Goal: Information Seeking & Learning: Learn about a topic

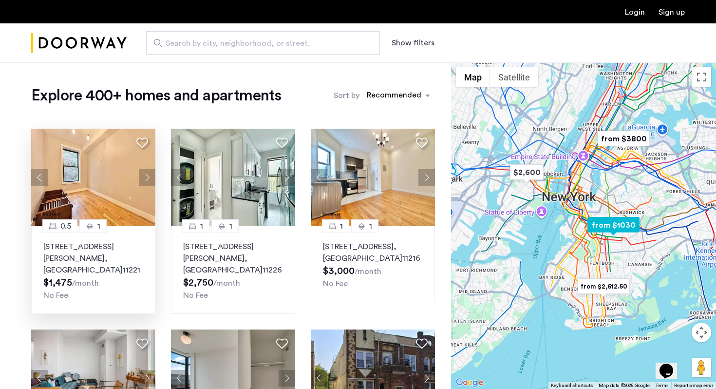
click at [113, 193] on img at bounding box center [93, 177] width 125 height 97
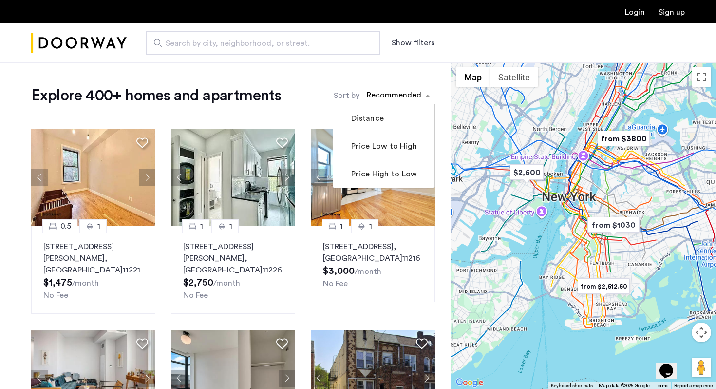
click at [406, 96] on div "sort-apartment" at bounding box center [393, 96] width 57 height 13
click at [391, 147] on label "Price Low to High" at bounding box center [383, 146] width 68 height 12
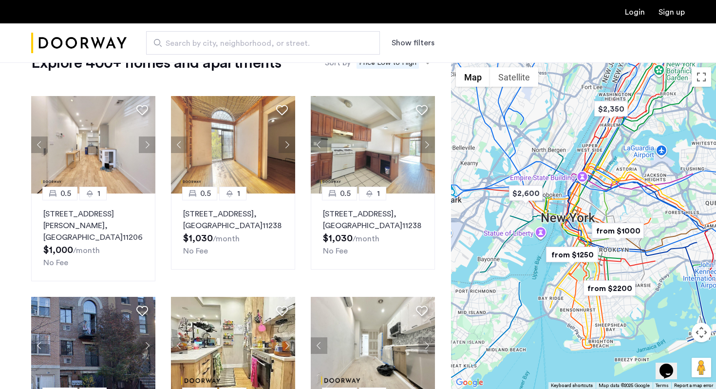
scroll to position [34, 0]
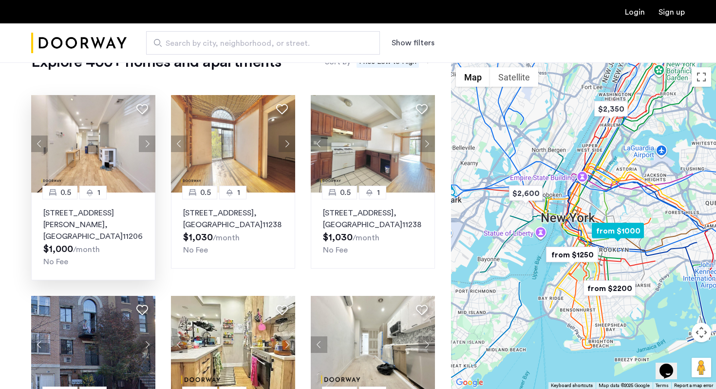
click at [102, 214] on p "141 Troutman Street, Unit 1RBM, Brooklyn , NY 11206" at bounding box center [93, 224] width 100 height 35
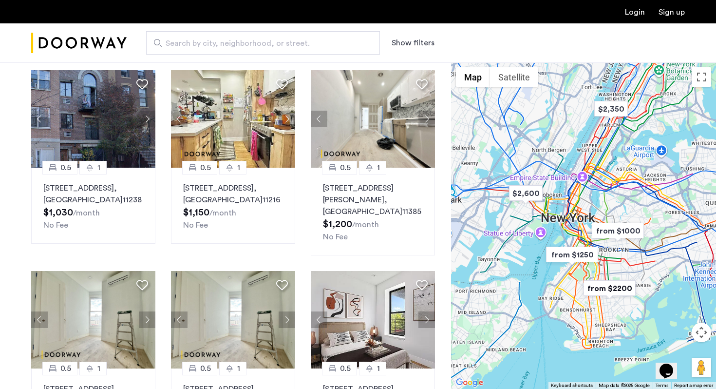
scroll to position [261, 0]
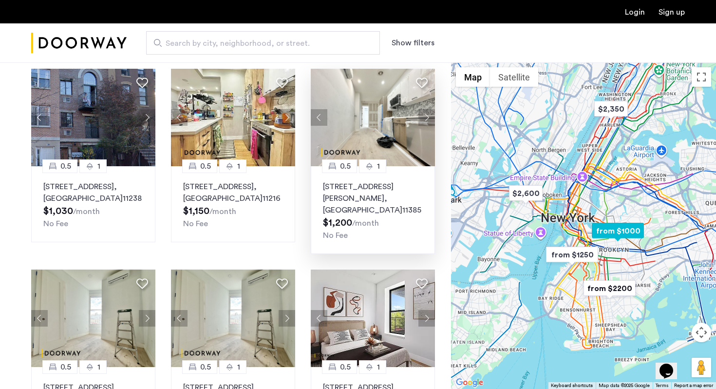
click at [394, 151] on img at bounding box center [373, 117] width 125 height 97
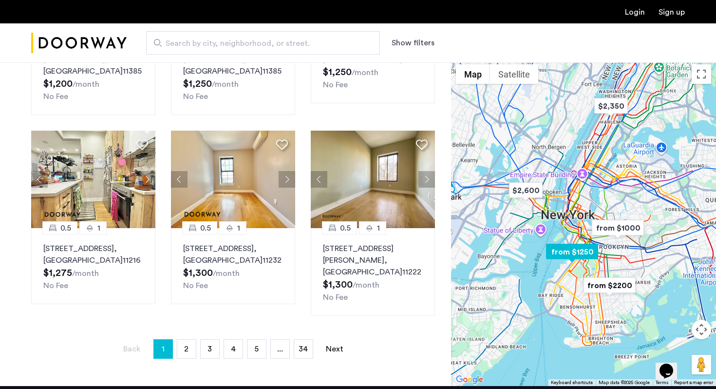
scroll to position [604, 0]
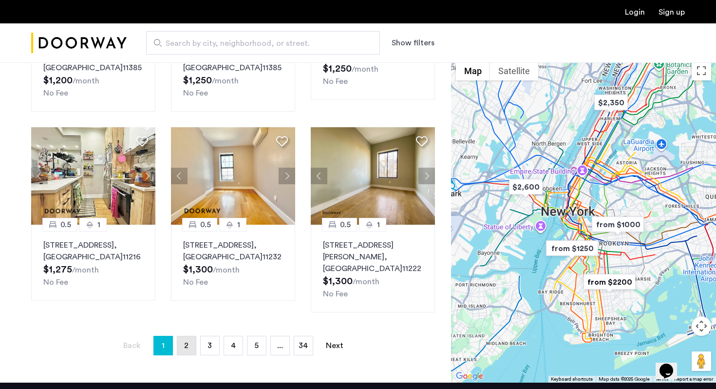
click at [188, 342] on span "2" at bounding box center [186, 346] width 4 height 8
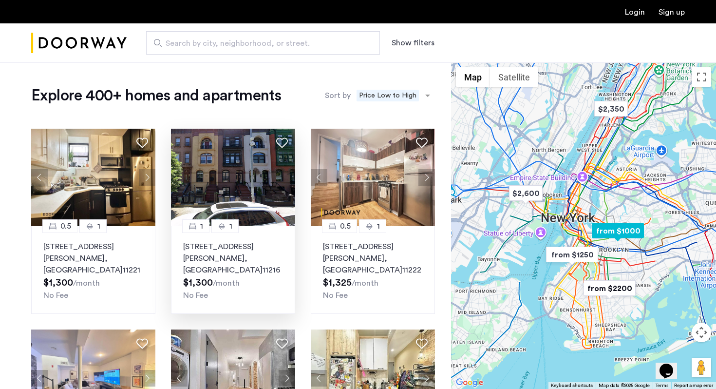
click at [259, 221] on img at bounding box center [233, 177] width 125 height 97
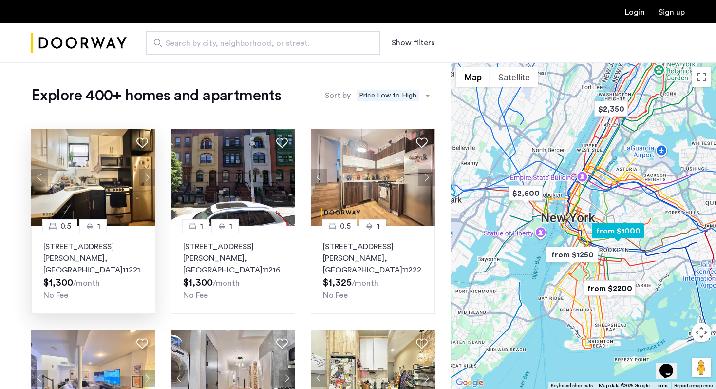
click at [136, 209] on img at bounding box center [93, 177] width 125 height 97
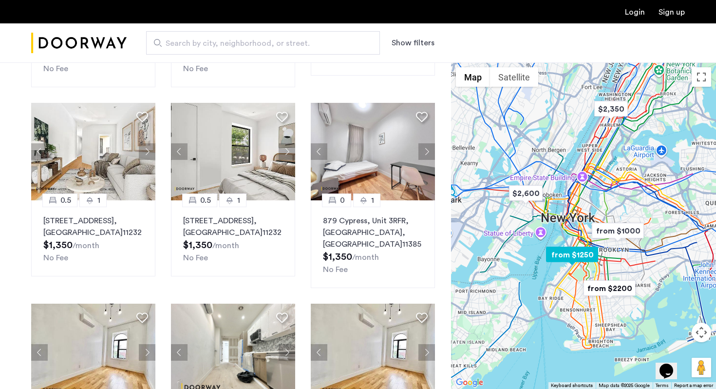
scroll to position [442, 0]
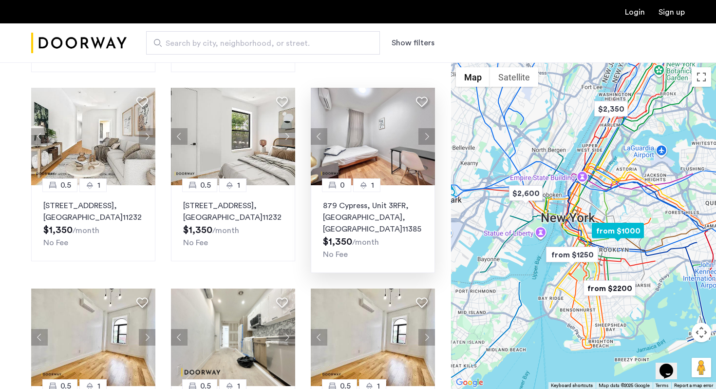
click at [329, 158] on img at bounding box center [373, 136] width 125 height 97
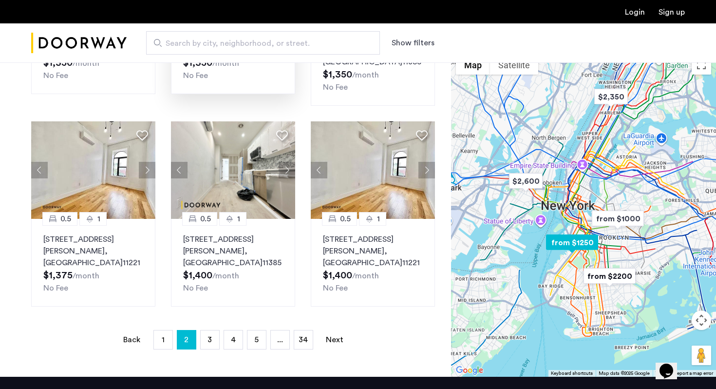
scroll to position [610, 0]
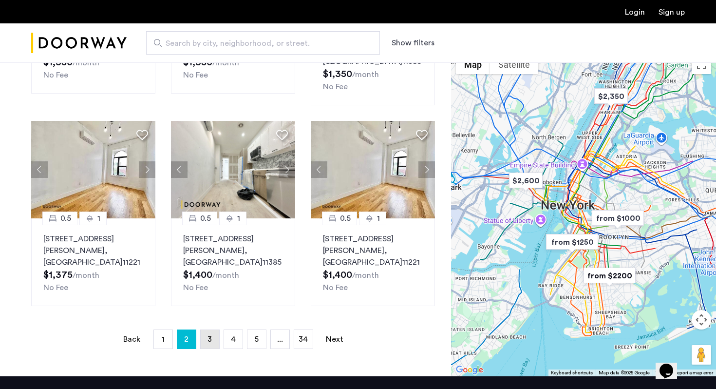
click at [219, 330] on link "page 3" at bounding box center [210, 339] width 19 height 19
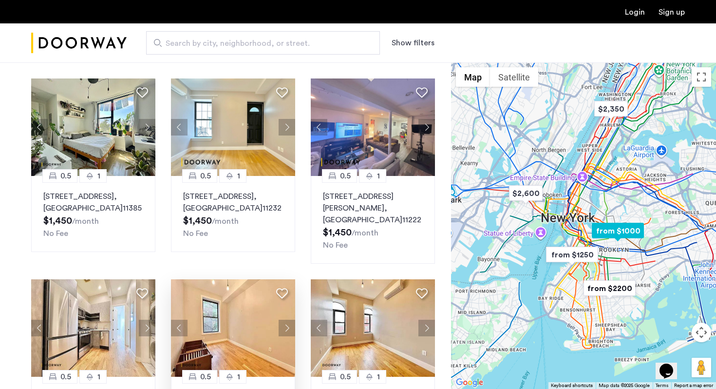
scroll to position [252, 0]
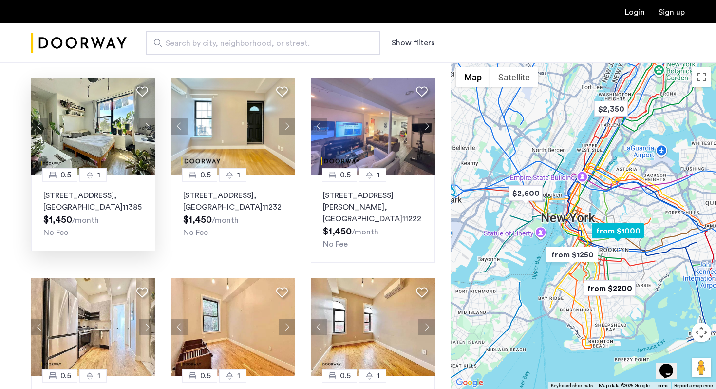
click at [98, 112] on img at bounding box center [93, 125] width 125 height 97
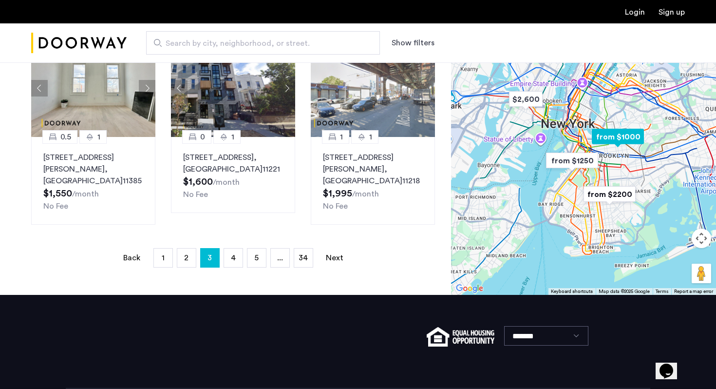
scroll to position [737, 0]
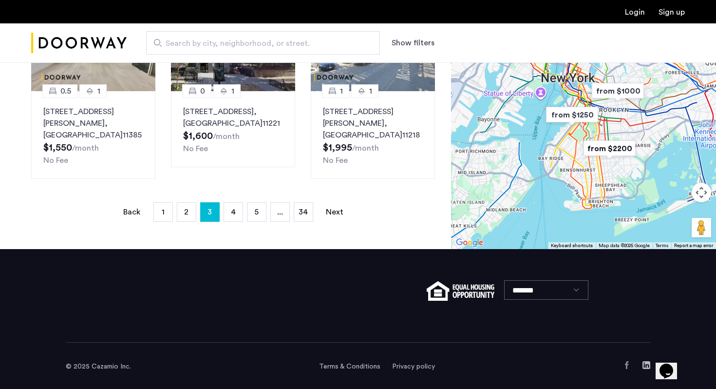
click at [700, 194] on button "Map camera controls" at bounding box center [701, 192] width 19 height 19
click at [678, 171] on button "Zoom in" at bounding box center [676, 167] width 19 height 19
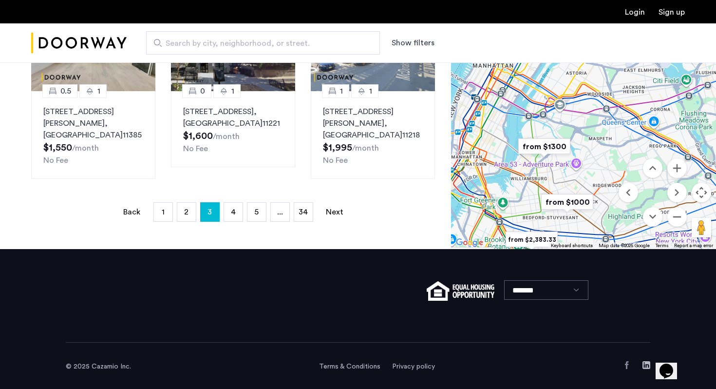
drag, startPoint x: 680, startPoint y: 133, endPoint x: 586, endPoint y: 234, distance: 138.2
click at [586, 234] on div at bounding box center [583, 86] width 265 height 326
click at [679, 170] on button "Zoom in" at bounding box center [676, 167] width 19 height 19
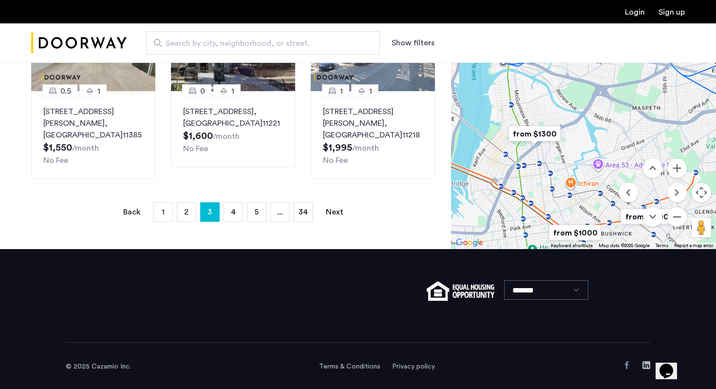
drag, startPoint x: 575, startPoint y: 210, endPoint x: 604, endPoint y: 124, distance: 90.4
click at [604, 124] on div at bounding box center [583, 86] width 265 height 326
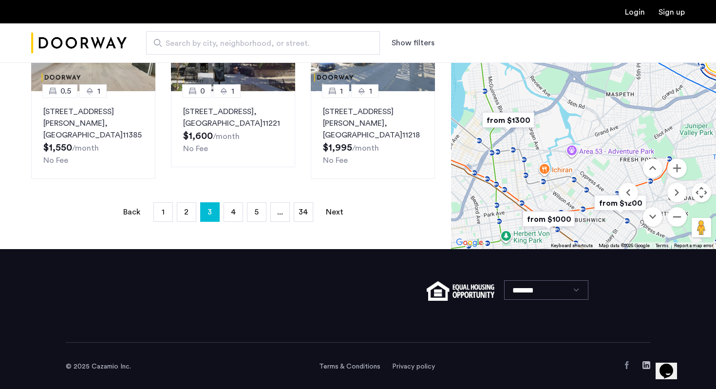
drag, startPoint x: 551, startPoint y: 190, endPoint x: 521, endPoint y: 179, distance: 31.3
click at [521, 179] on div at bounding box center [583, 86] width 265 height 326
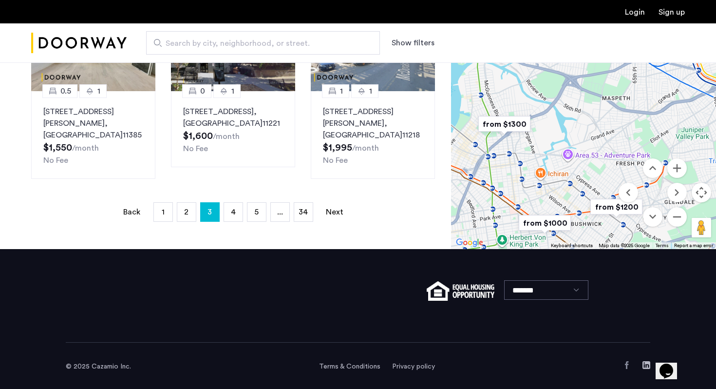
click at [517, 129] on img "from $1300" at bounding box center [505, 124] width 60 height 22
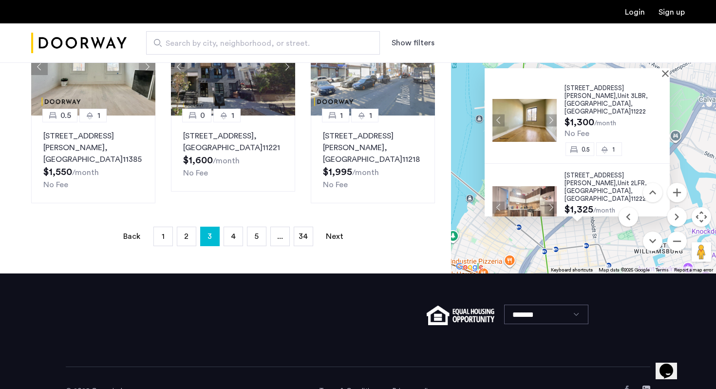
scroll to position [0, 0]
click at [670, 73] on button "Close" at bounding box center [667, 73] width 7 height 7
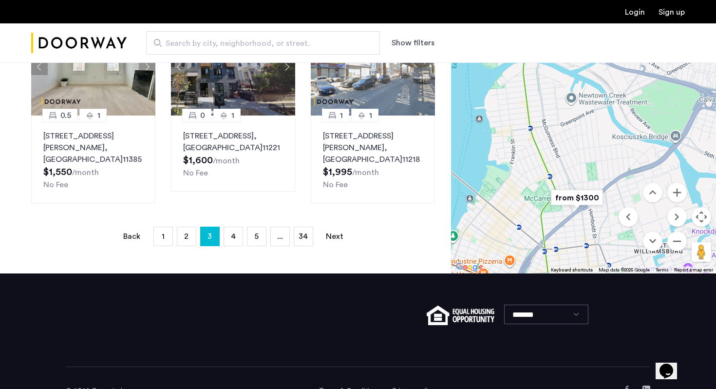
drag, startPoint x: 656, startPoint y: 206, endPoint x: 627, endPoint y: 176, distance: 41.4
click at [627, 176] on div "$2,350 $2,600 $2,650 $1,995 $2,200 $2,300 $1,000 $1,300 $2,100 $2,700 $2,700 $2…" at bounding box center [583, 110] width 265 height 326
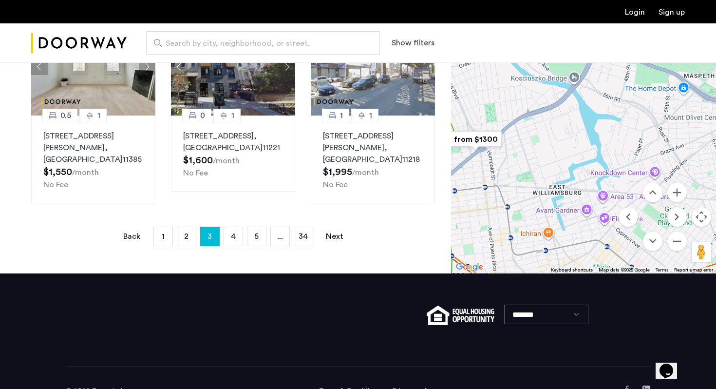
drag, startPoint x: 629, startPoint y: 176, endPoint x: 520, endPoint y: 119, distance: 122.5
click at [521, 119] on div at bounding box center [583, 110] width 265 height 326
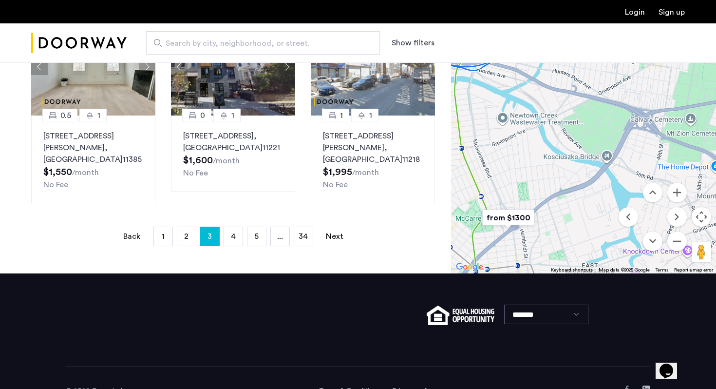
drag, startPoint x: 570, startPoint y: 208, endPoint x: 608, endPoint y: 283, distance: 84.5
click at [680, 247] on button "Zoom out" at bounding box center [676, 240] width 19 height 19
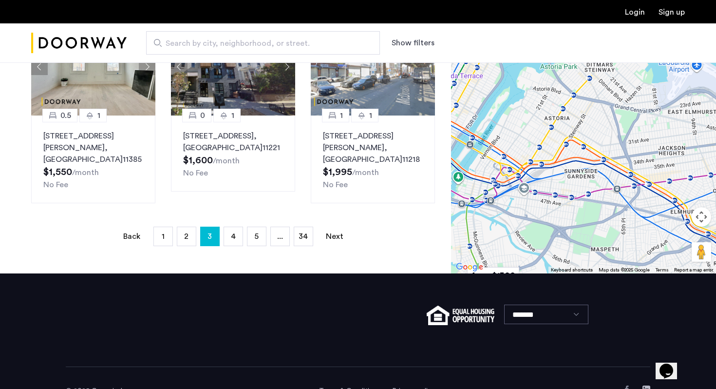
drag, startPoint x: 665, startPoint y: 158, endPoint x: 609, endPoint y: 275, distance: 128.8
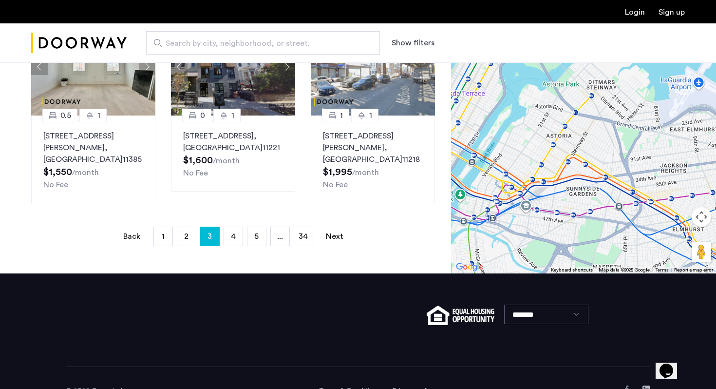
drag, startPoint x: 625, startPoint y: 198, endPoint x: 629, endPoint y: 219, distance: 22.0
click at [629, 219] on div at bounding box center [583, 110] width 265 height 326
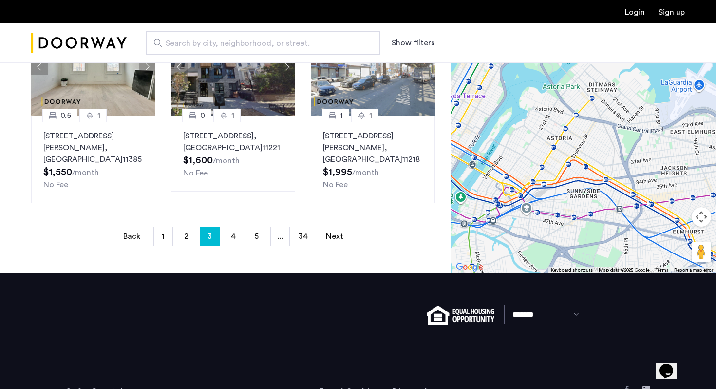
click at [615, 219] on div at bounding box center [583, 110] width 265 height 326
drag, startPoint x: 570, startPoint y: 234, endPoint x: 601, endPoint y: 172, distance: 69.3
click at [601, 172] on div at bounding box center [583, 110] width 265 height 326
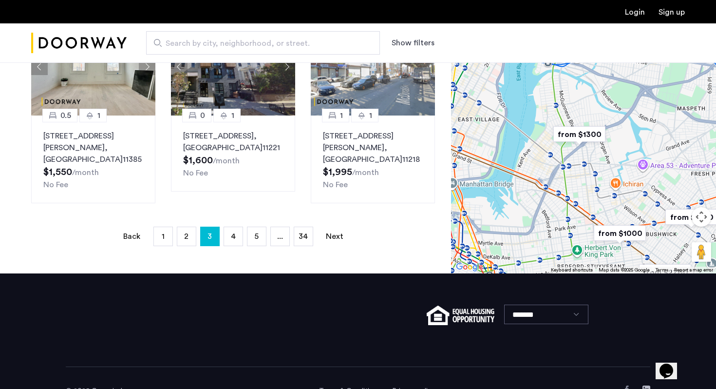
click at [585, 132] on img "from $1300" at bounding box center [580, 134] width 60 height 22
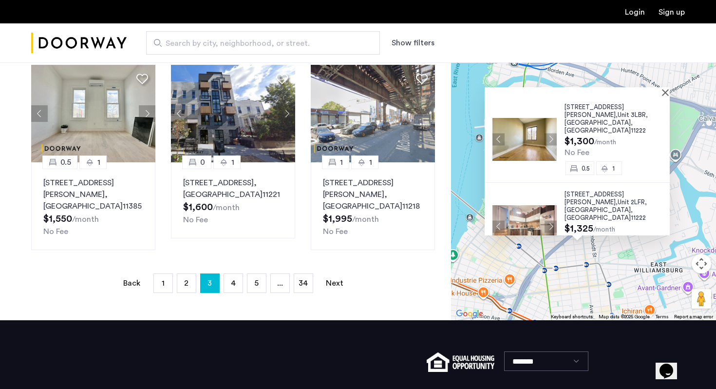
scroll to position [661, 0]
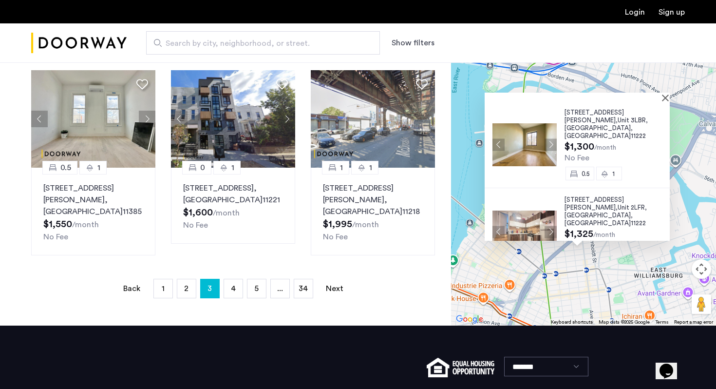
click at [529, 144] on img at bounding box center [525, 144] width 64 height 43
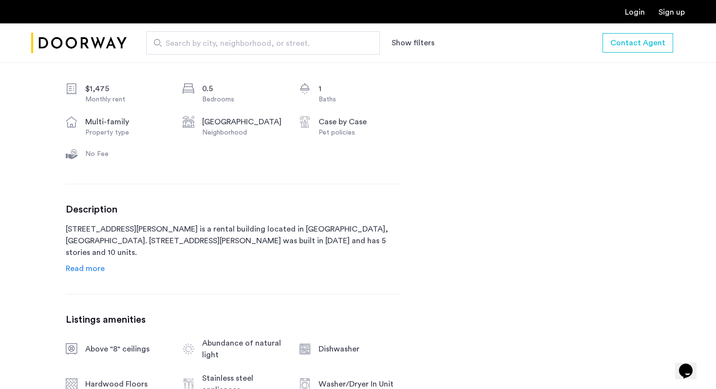
scroll to position [357, 0]
click at [97, 271] on span "Read more" at bounding box center [85, 267] width 39 height 8
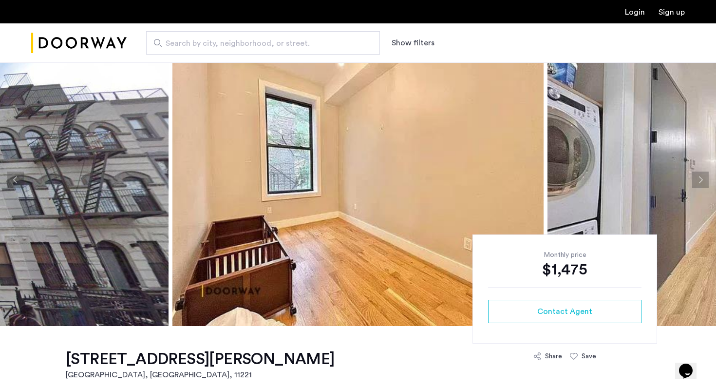
scroll to position [8, 0]
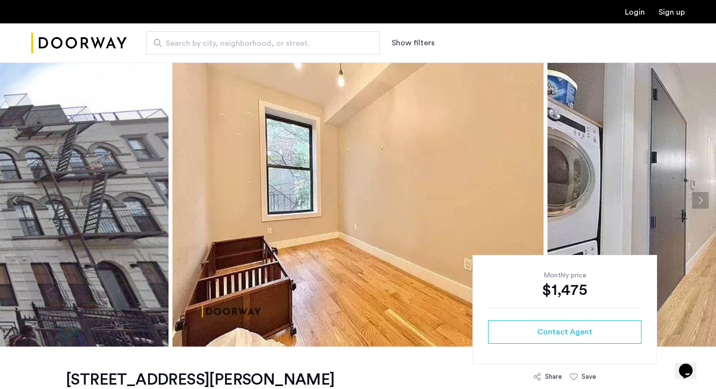
click at [706, 199] on button "Next apartment" at bounding box center [700, 200] width 17 height 17
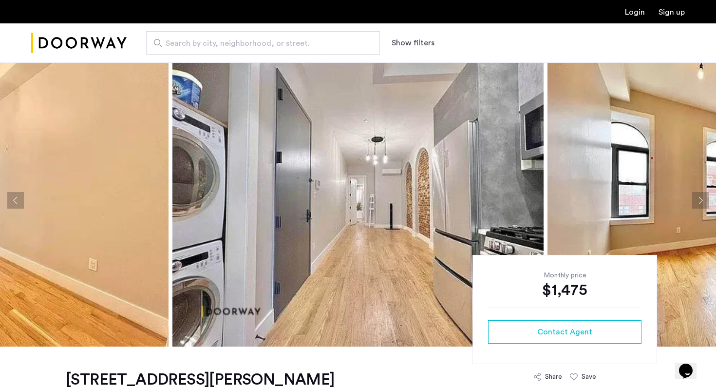
click at [706, 201] on button "Next apartment" at bounding box center [700, 200] width 17 height 17
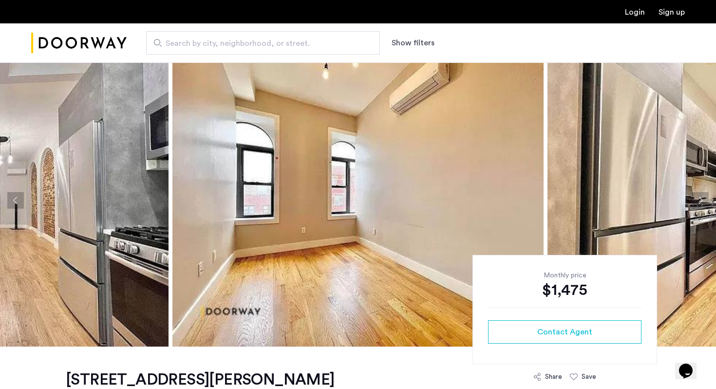
click at [707, 201] on button "Next apartment" at bounding box center [700, 200] width 17 height 17
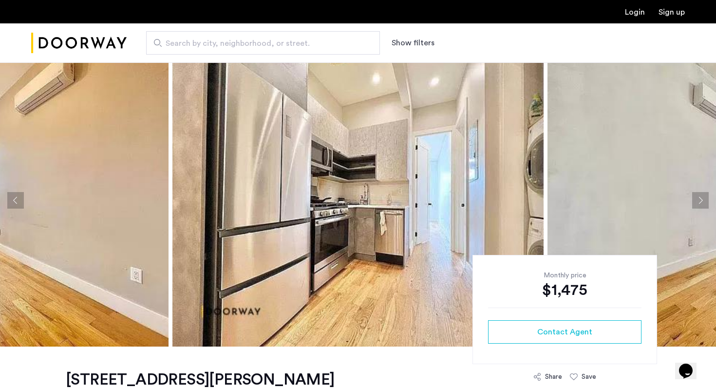
click at [9, 201] on button "Previous apartment" at bounding box center [15, 200] width 17 height 17
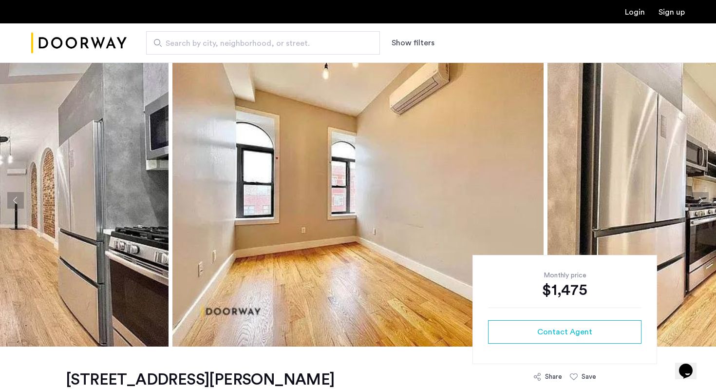
click at [703, 198] on button "Next apartment" at bounding box center [700, 200] width 17 height 17
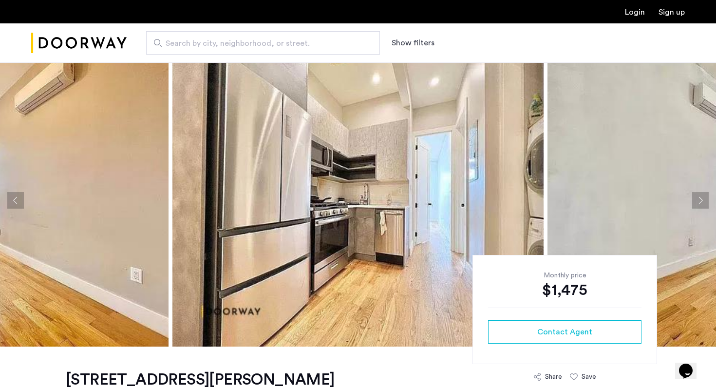
click at [703, 198] on button "Next apartment" at bounding box center [700, 200] width 17 height 17
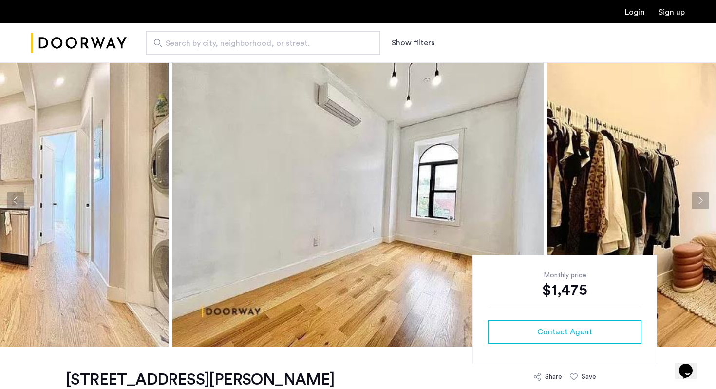
click at [703, 198] on button "Next apartment" at bounding box center [700, 200] width 17 height 17
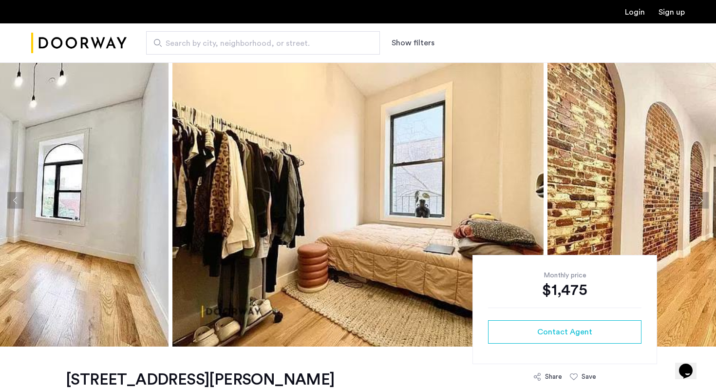
click at [703, 198] on button "Next apartment" at bounding box center [700, 200] width 17 height 17
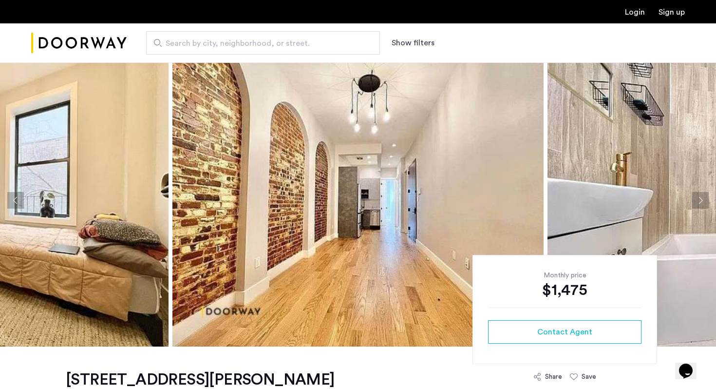
click at [703, 198] on button "Next apartment" at bounding box center [700, 200] width 17 height 17
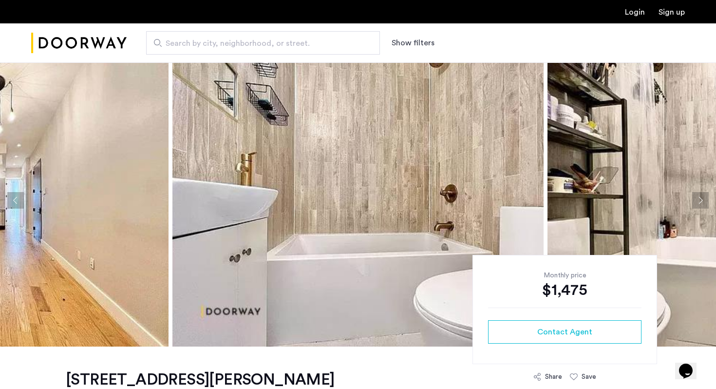
click at [703, 198] on button "Next apartment" at bounding box center [700, 200] width 17 height 17
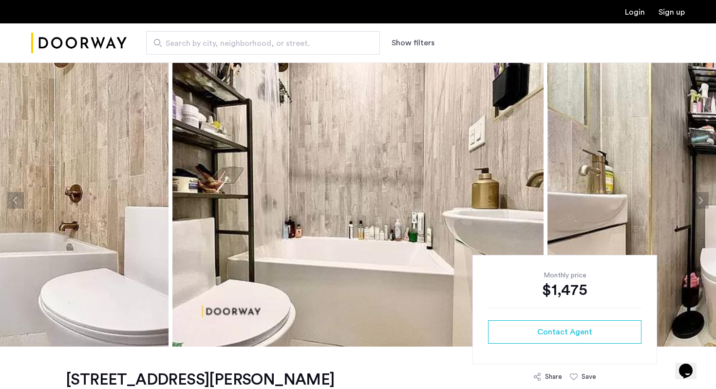
click at [703, 198] on button "Next apartment" at bounding box center [700, 200] width 17 height 17
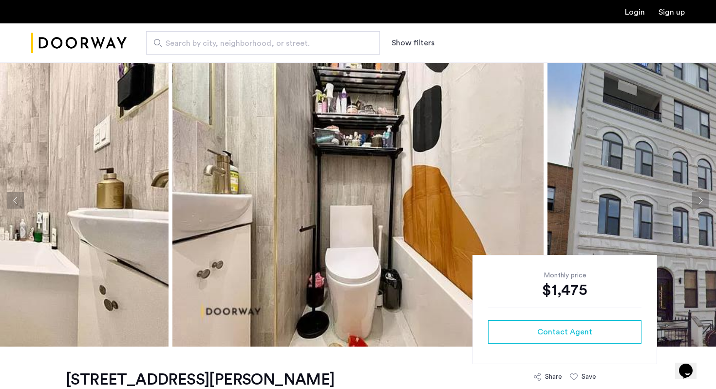
click at [703, 198] on button "Next apartment" at bounding box center [700, 200] width 17 height 17
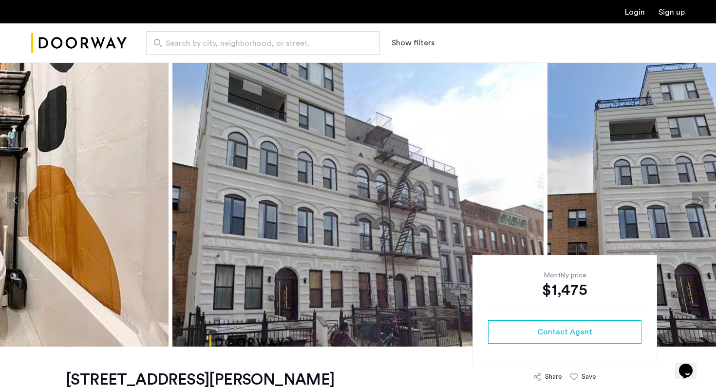
click at [703, 198] on button "Next apartment" at bounding box center [700, 200] width 17 height 17
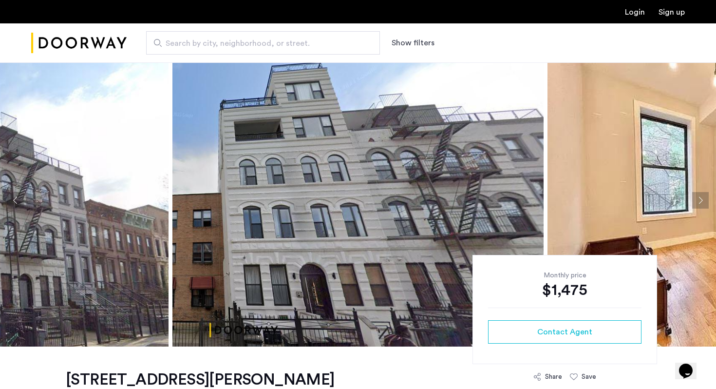
click at [703, 198] on button "Next apartment" at bounding box center [700, 200] width 17 height 17
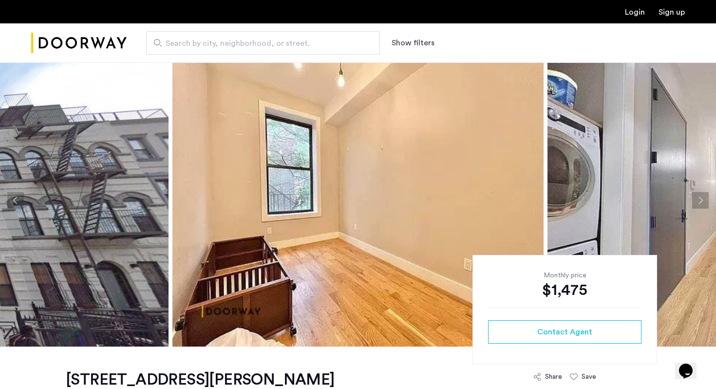
click at [703, 198] on button "Next apartment" at bounding box center [700, 200] width 17 height 17
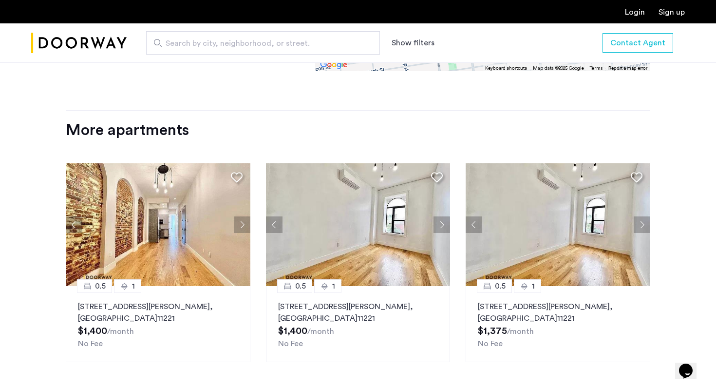
scroll to position [1266, 0]
click at [183, 238] on img at bounding box center [158, 224] width 185 height 123
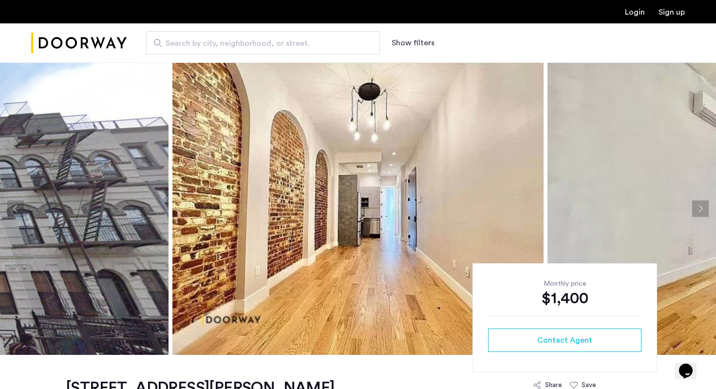
scroll to position [10, 0]
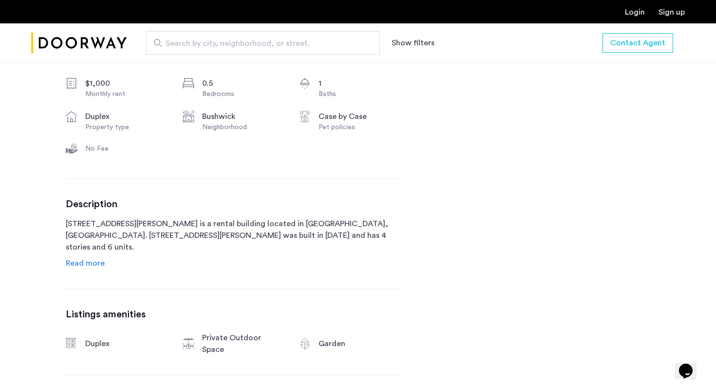
scroll to position [363, 0]
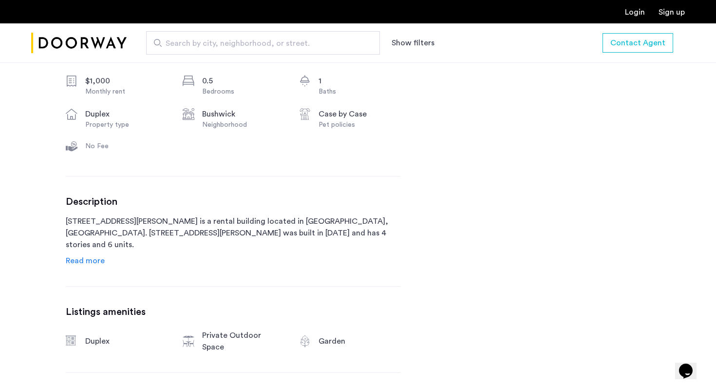
click at [91, 260] on span "Read more" at bounding box center [85, 261] width 39 height 8
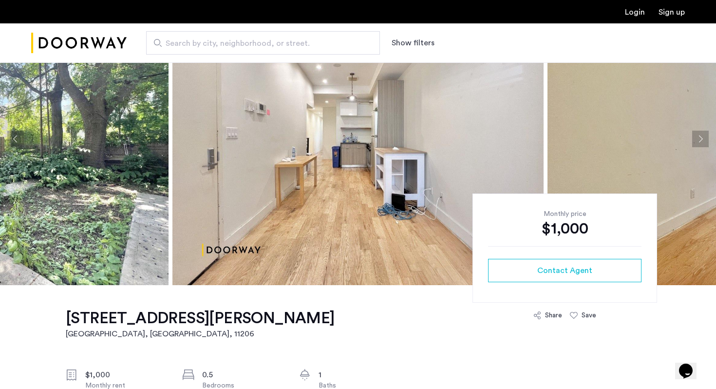
scroll to position [68, 0]
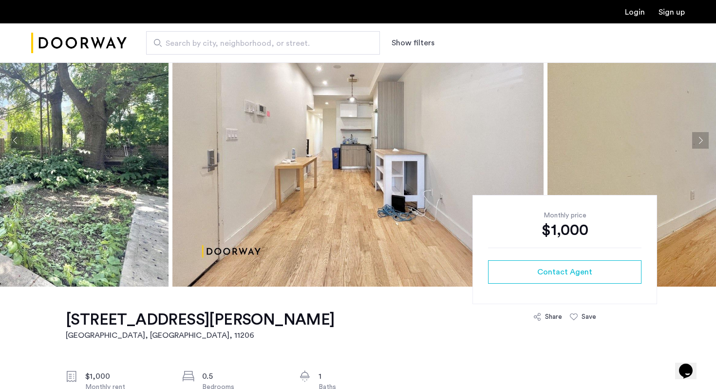
click at [700, 140] on button "Next apartment" at bounding box center [700, 140] width 17 height 17
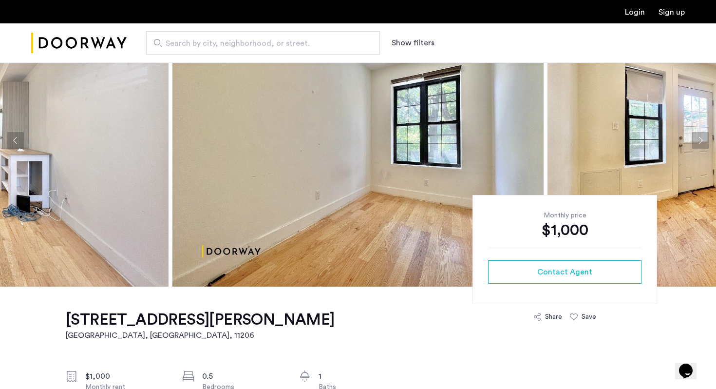
click at [701, 141] on button "Next apartment" at bounding box center [700, 140] width 17 height 17
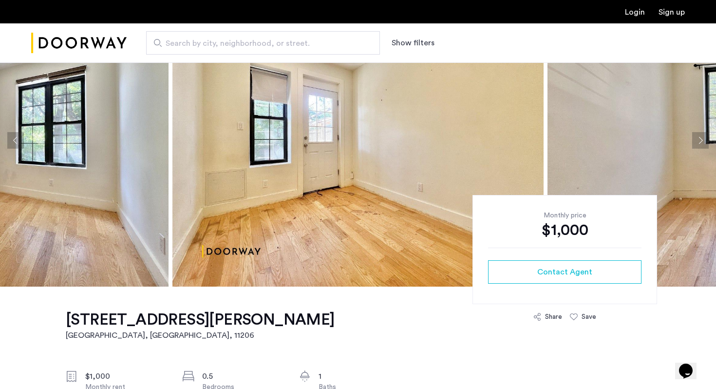
click at [701, 141] on button "Next apartment" at bounding box center [700, 140] width 17 height 17
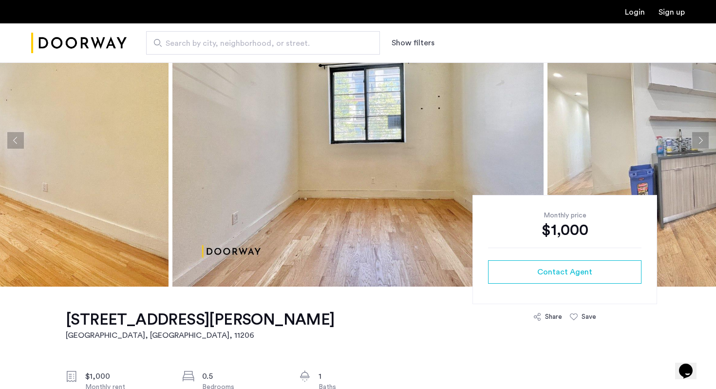
click at [701, 141] on button "Next apartment" at bounding box center [700, 140] width 17 height 17
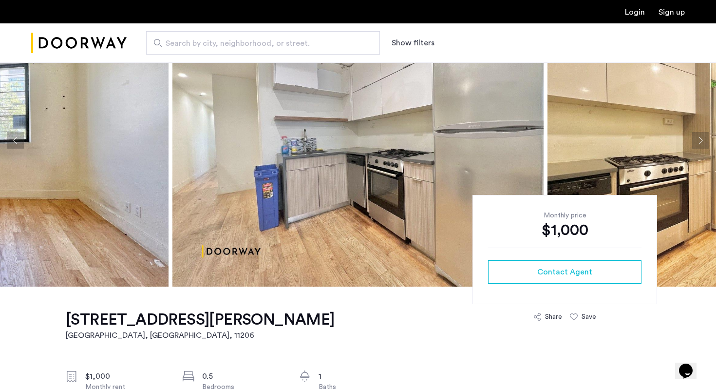
click at [701, 142] on button "Next apartment" at bounding box center [700, 140] width 17 height 17
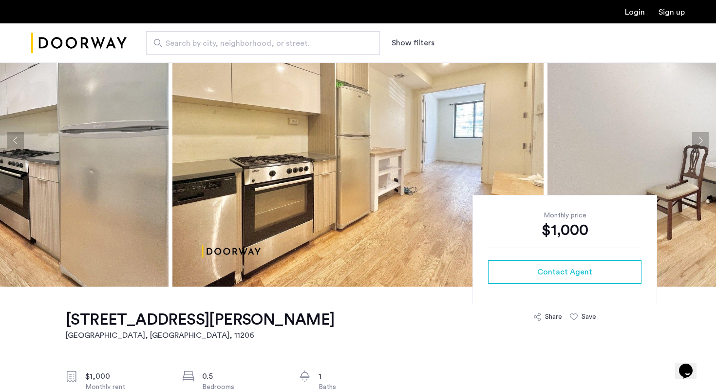
click at [701, 142] on button "Next apartment" at bounding box center [700, 140] width 17 height 17
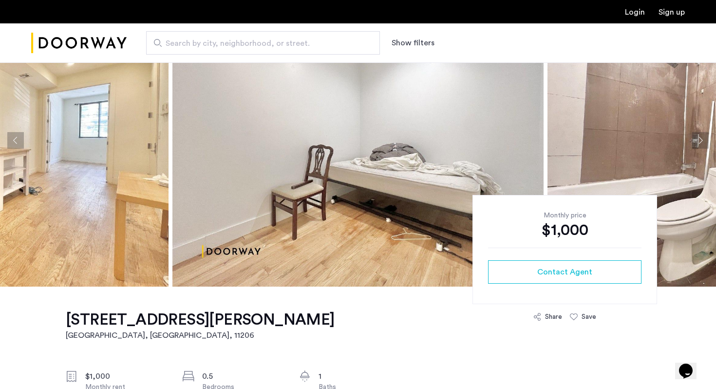
click at [702, 142] on button "Next apartment" at bounding box center [700, 140] width 17 height 17
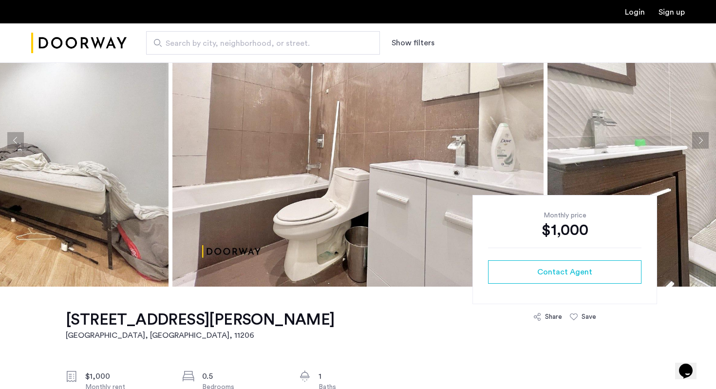
click at [702, 142] on button "Next apartment" at bounding box center [700, 140] width 17 height 17
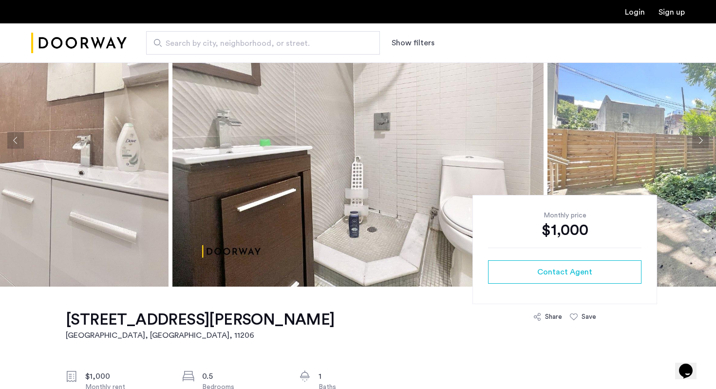
click at [702, 142] on button "Next apartment" at bounding box center [700, 140] width 17 height 17
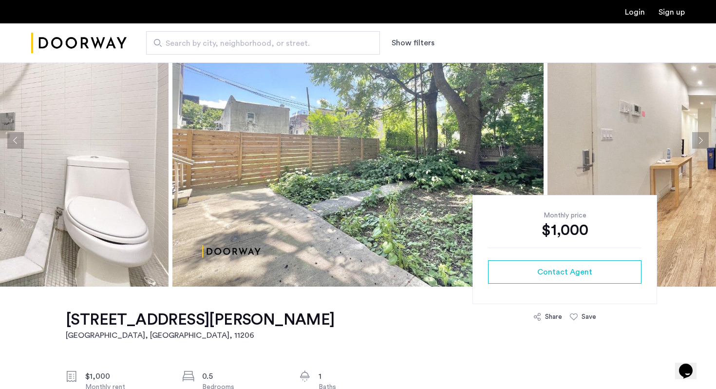
click at [702, 143] on button "Next apartment" at bounding box center [700, 140] width 17 height 17
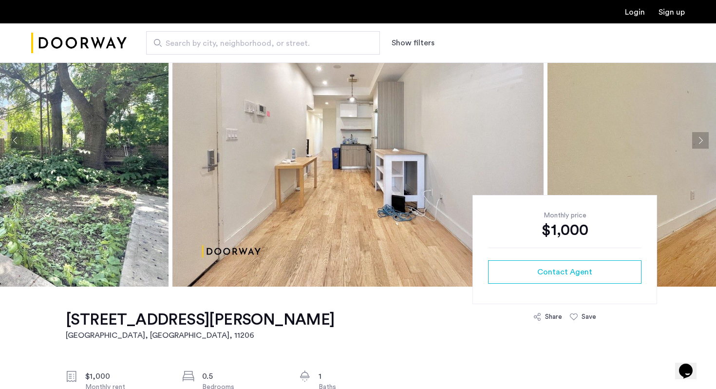
click at [702, 143] on button "Next apartment" at bounding box center [700, 140] width 17 height 17
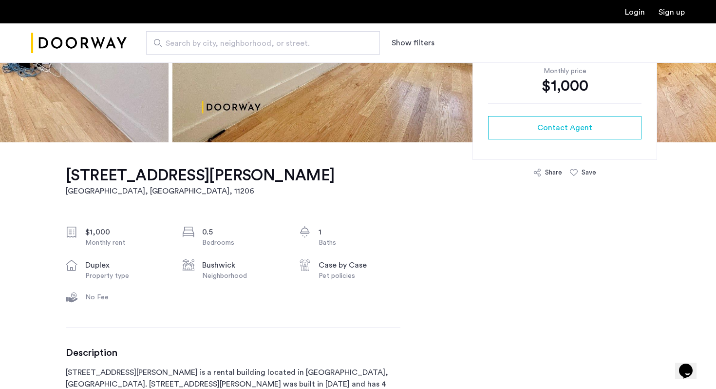
scroll to position [214, 0]
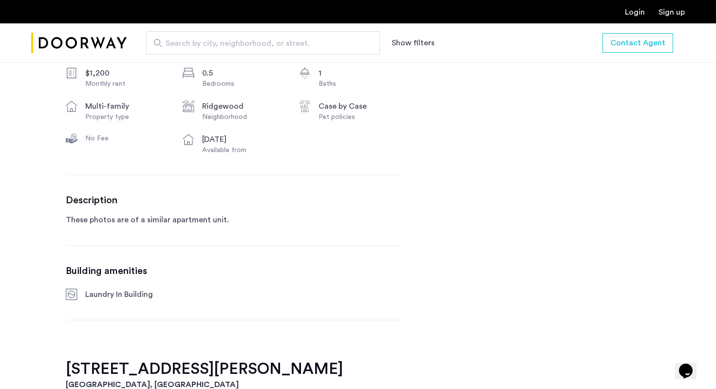
scroll to position [401, 0]
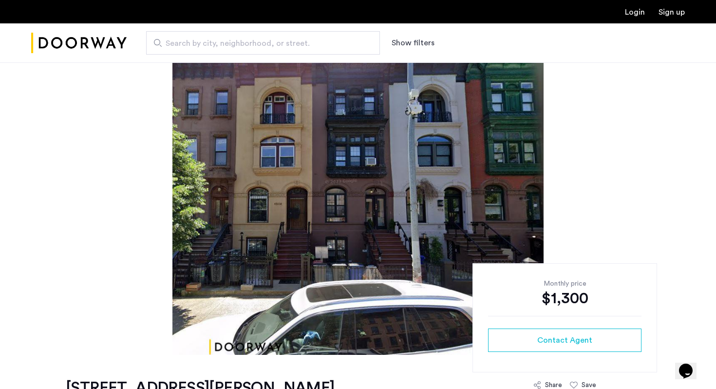
click at [535, 154] on img at bounding box center [357, 208] width 371 height 292
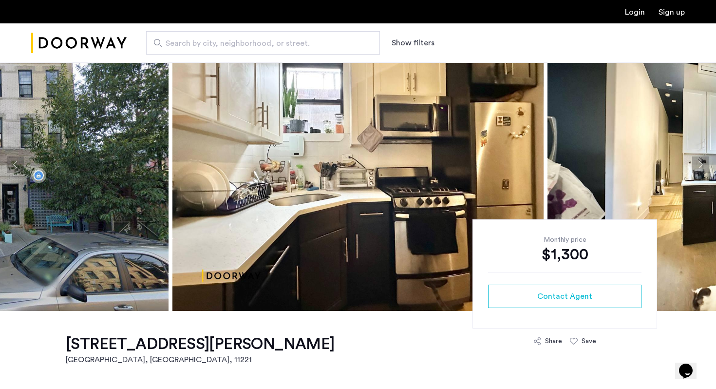
scroll to position [33, 0]
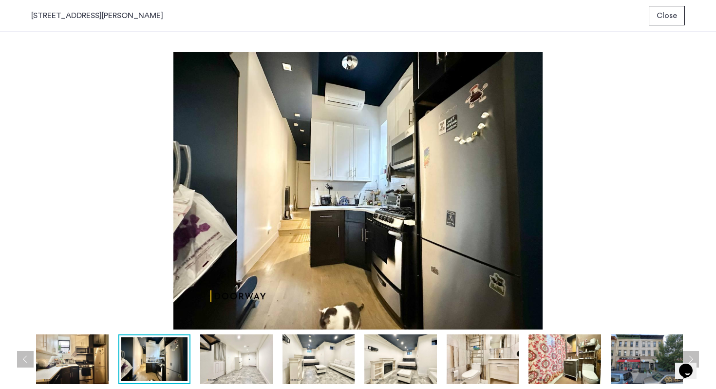
scroll to position [0, 0]
click at [177, 362] on img at bounding box center [154, 359] width 67 height 44
click at [226, 359] on img at bounding box center [236, 359] width 73 height 50
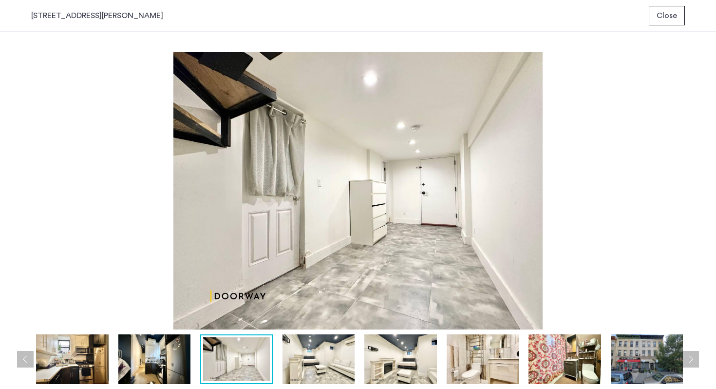
click at [295, 354] on img at bounding box center [319, 359] width 73 height 50
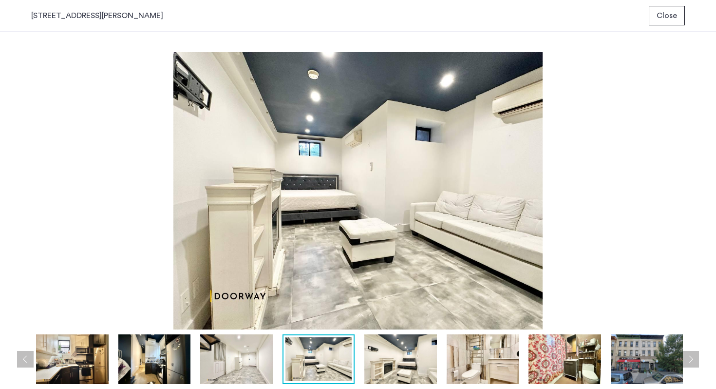
click at [260, 365] on img at bounding box center [236, 359] width 73 height 50
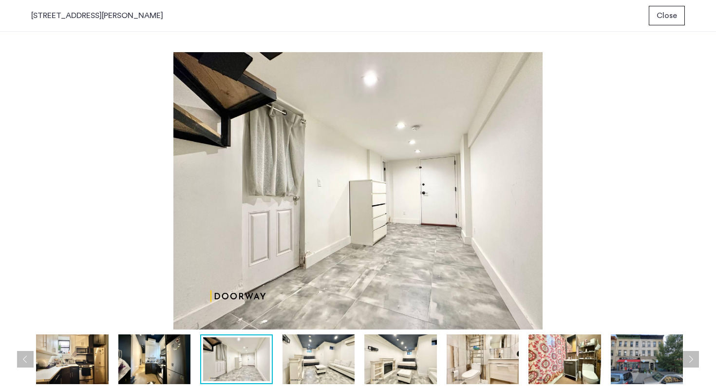
click at [338, 362] on img at bounding box center [319, 359] width 73 height 50
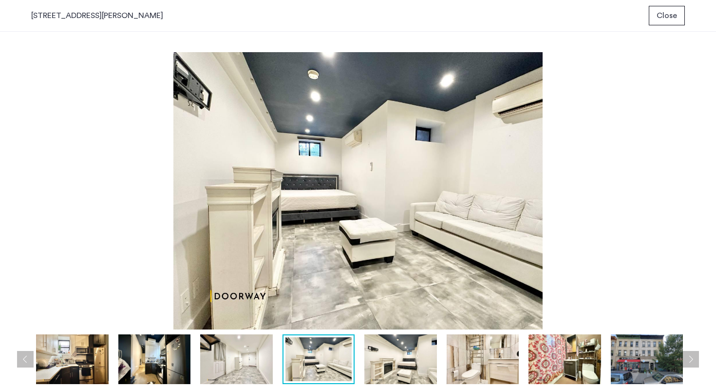
click at [403, 362] on img at bounding box center [400, 359] width 73 height 50
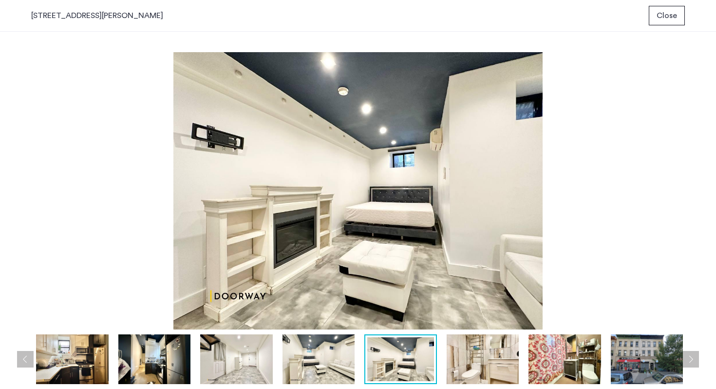
click at [463, 360] on img at bounding box center [483, 359] width 73 height 50
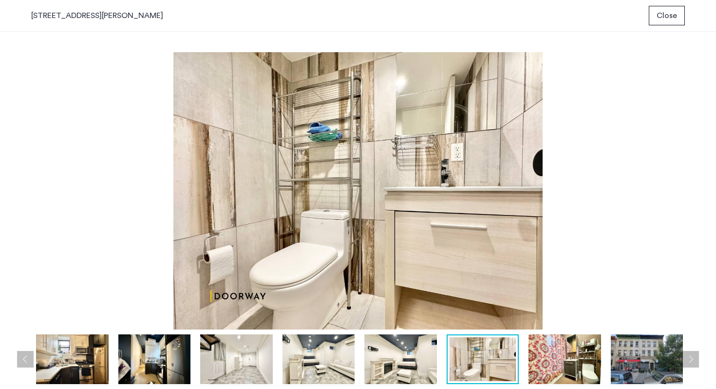
click at [570, 357] on img at bounding box center [565, 359] width 73 height 50
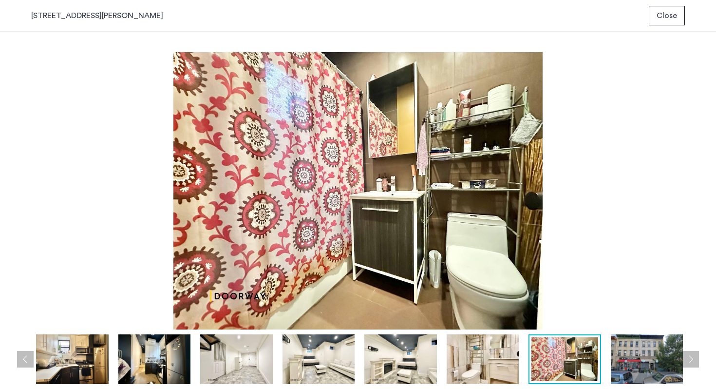
click at [633, 359] on img at bounding box center [647, 359] width 73 height 50
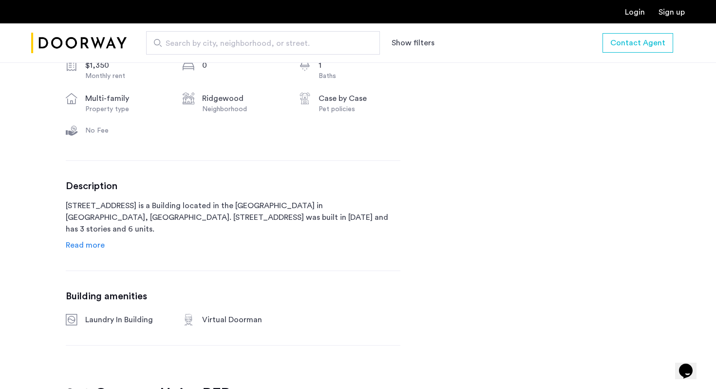
scroll to position [406, 0]
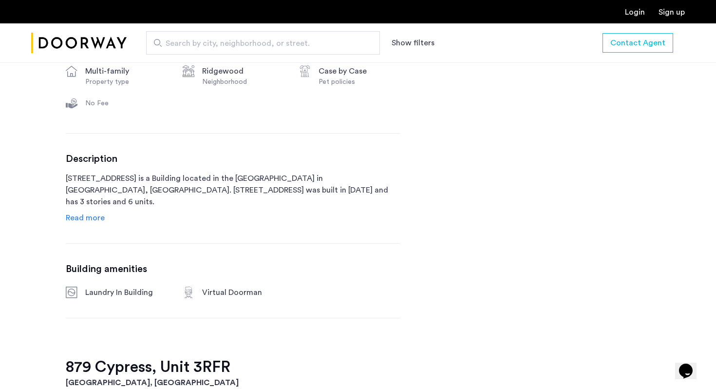
click at [83, 216] on span "Read more" at bounding box center [85, 218] width 39 height 8
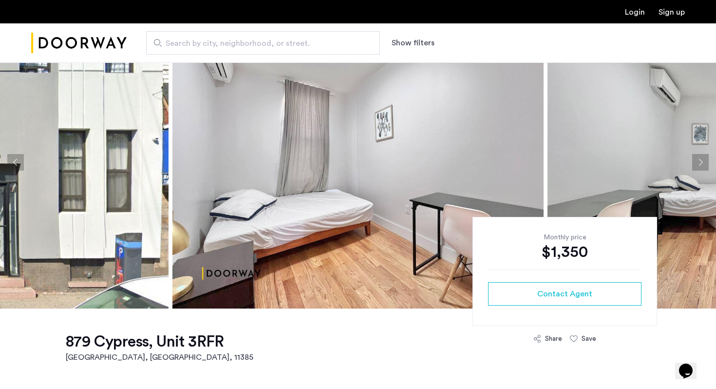
scroll to position [0, 0]
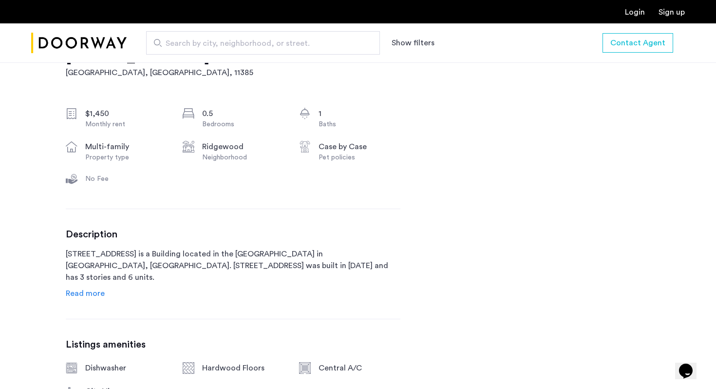
scroll to position [332, 0]
click at [100, 288] on span "Read more" at bounding box center [85, 292] width 39 height 8
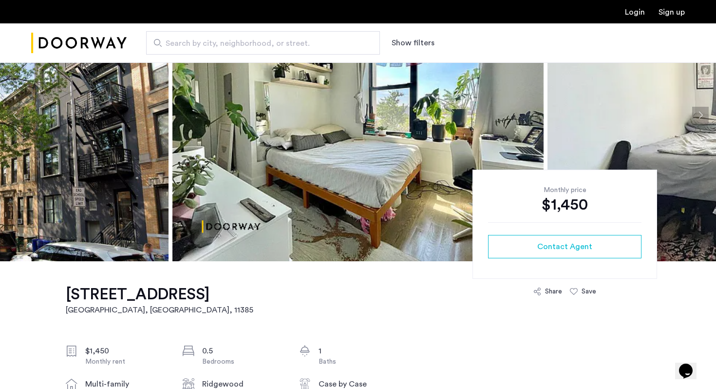
scroll to position [93, 0]
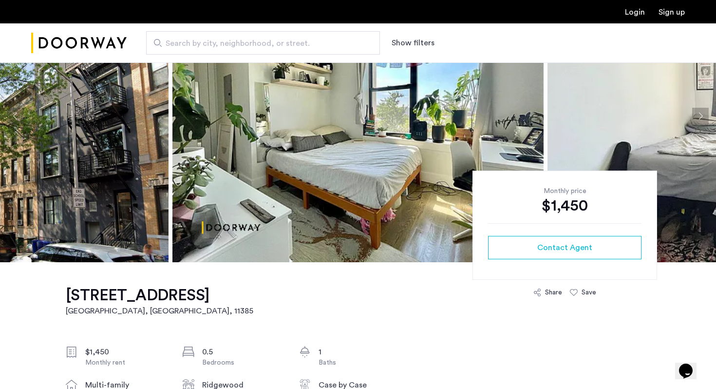
click at [223, 186] on img at bounding box center [357, 116] width 371 height 292
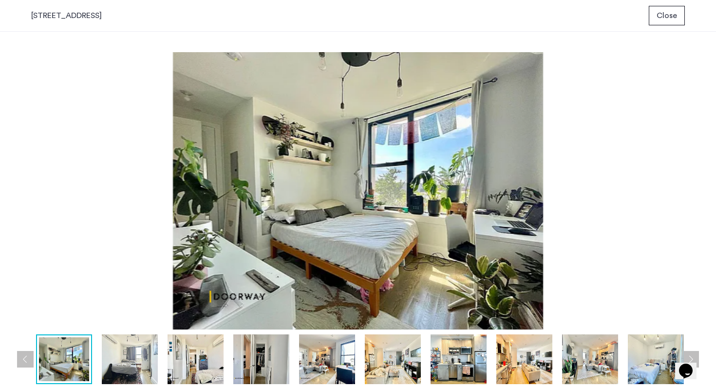
scroll to position [0, 0]
click at [70, 360] on img at bounding box center [64, 359] width 50 height 44
click at [635, 180] on img at bounding box center [358, 190] width 654 height 277
click at [496, 216] on img at bounding box center [358, 190] width 654 height 277
click at [143, 363] on img at bounding box center [130, 359] width 56 height 50
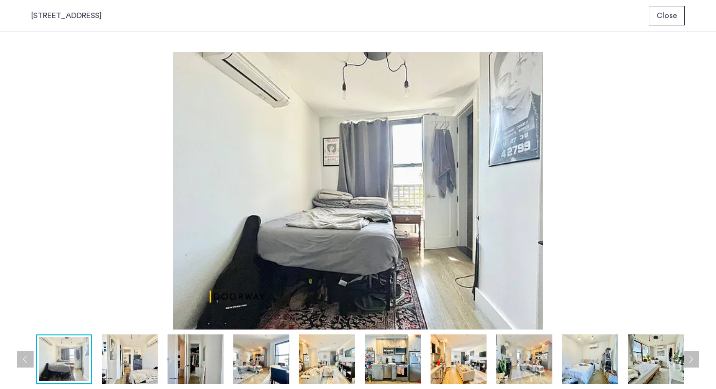
click at [67, 372] on img at bounding box center [64, 359] width 50 height 44
click at [74, 368] on img at bounding box center [64, 359] width 50 height 44
click at [65, 366] on img at bounding box center [64, 359] width 50 height 44
click at [110, 367] on img at bounding box center [130, 359] width 56 height 50
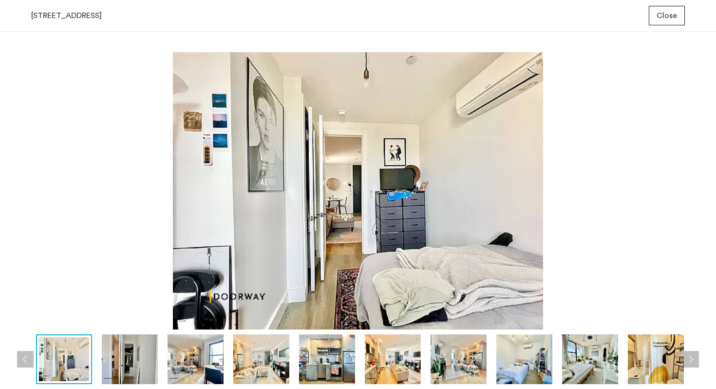
click at [191, 361] on img at bounding box center [196, 359] width 56 height 50
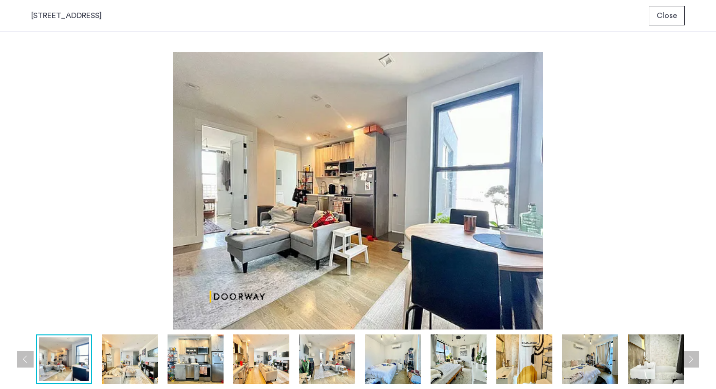
click at [247, 362] on img at bounding box center [261, 359] width 56 height 50
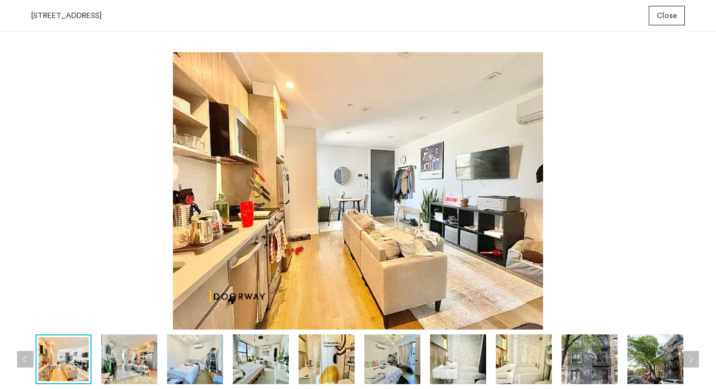
click at [323, 361] on img at bounding box center [327, 359] width 56 height 50
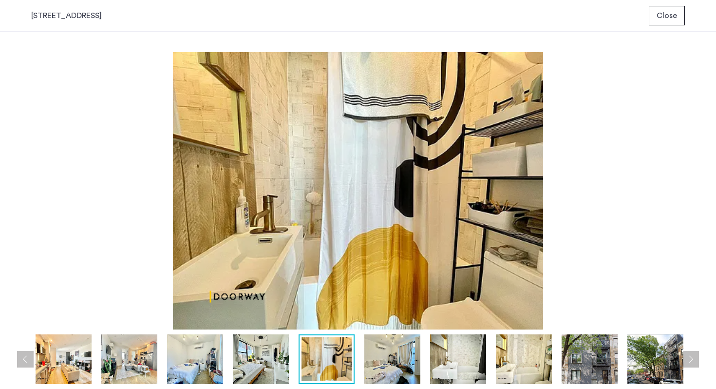
click at [373, 361] on img at bounding box center [392, 359] width 56 height 50
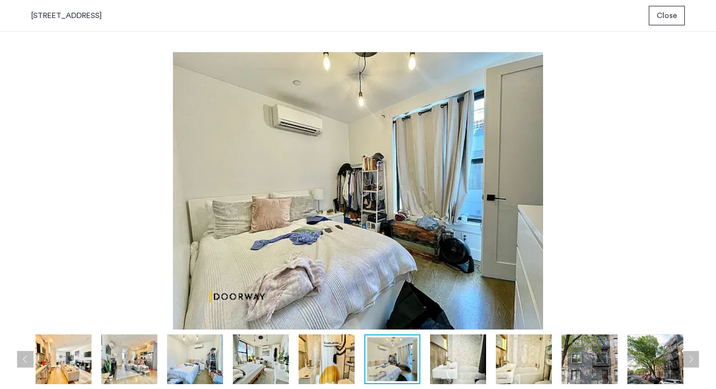
click at [461, 358] on img at bounding box center [458, 359] width 56 height 50
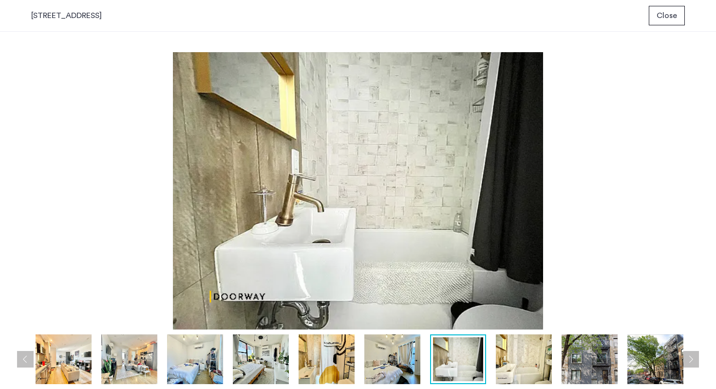
click at [533, 360] on img at bounding box center [524, 359] width 56 height 50
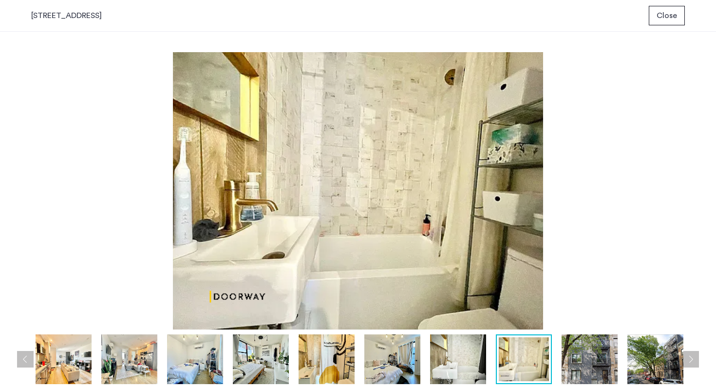
click at [600, 367] on img at bounding box center [590, 359] width 56 height 50
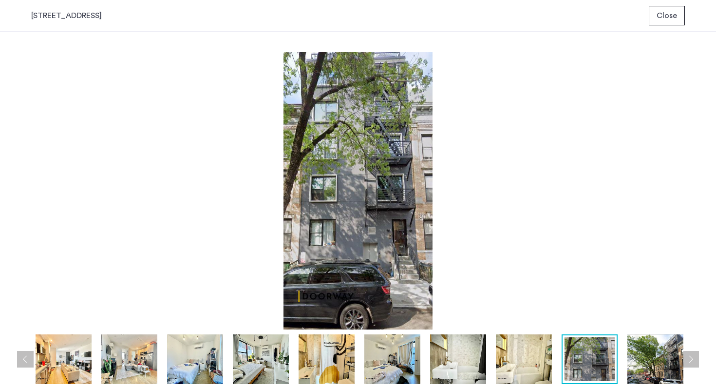
click at [647, 370] on img at bounding box center [655, 359] width 56 height 50
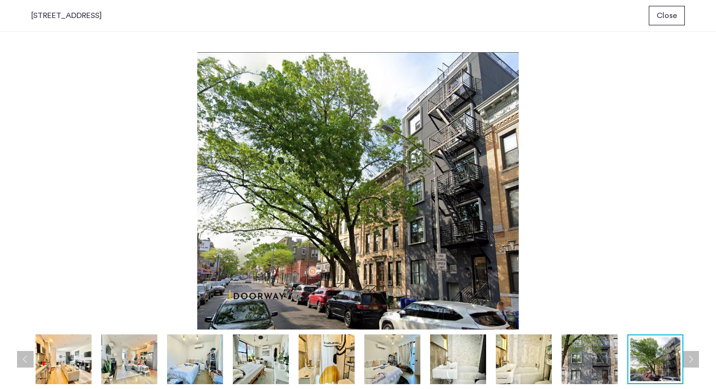
click at [687, 358] on button "Next apartment" at bounding box center [691, 359] width 17 height 17
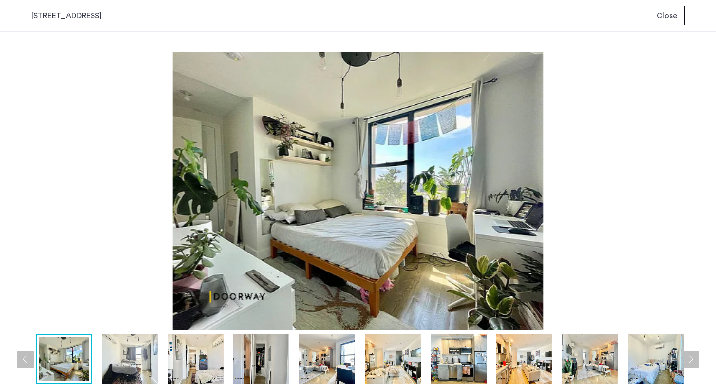
click at [687, 358] on button "Next apartment" at bounding box center [691, 359] width 17 height 17
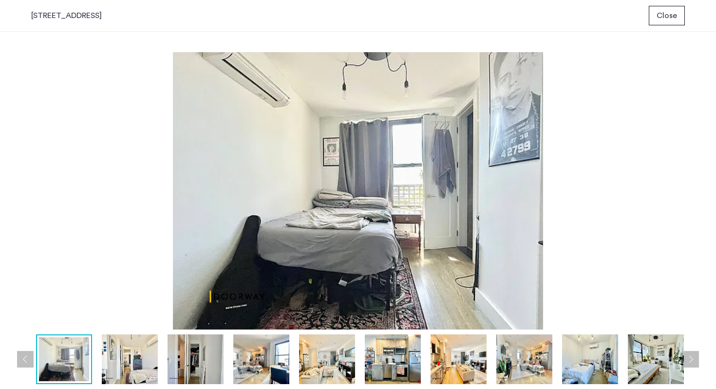
click at [688, 358] on button "Next apartment" at bounding box center [691, 359] width 17 height 17
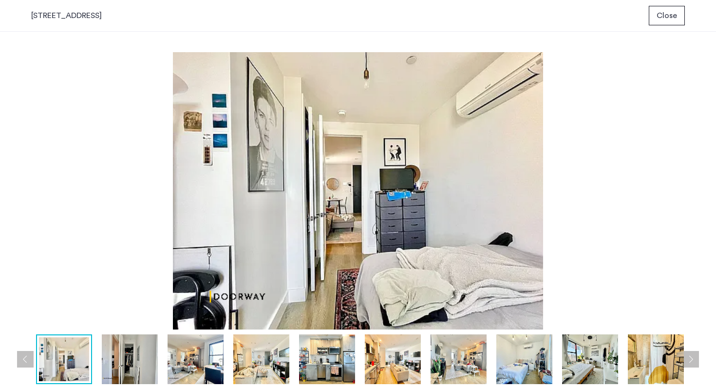
click at [688, 359] on button "Next apartment" at bounding box center [691, 359] width 17 height 17
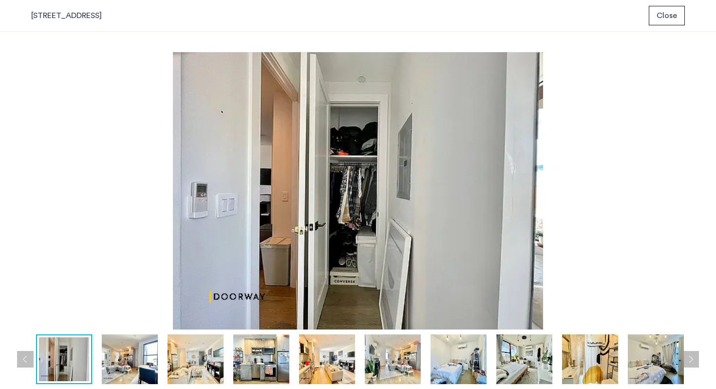
click at [520, 161] on img at bounding box center [358, 190] width 654 height 277
click at [462, 192] on img at bounding box center [358, 190] width 654 height 277
click at [130, 356] on img at bounding box center [130, 359] width 56 height 50
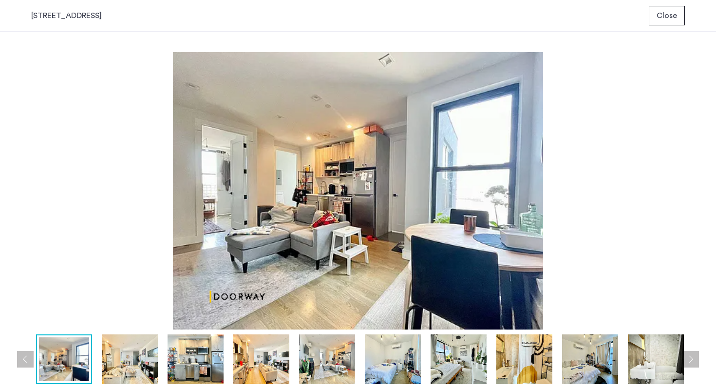
click at [171, 356] on img at bounding box center [196, 359] width 56 height 50
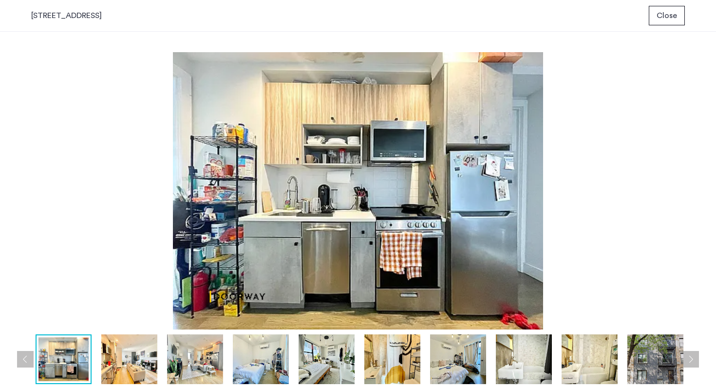
click at [222, 343] on img at bounding box center [195, 359] width 56 height 50
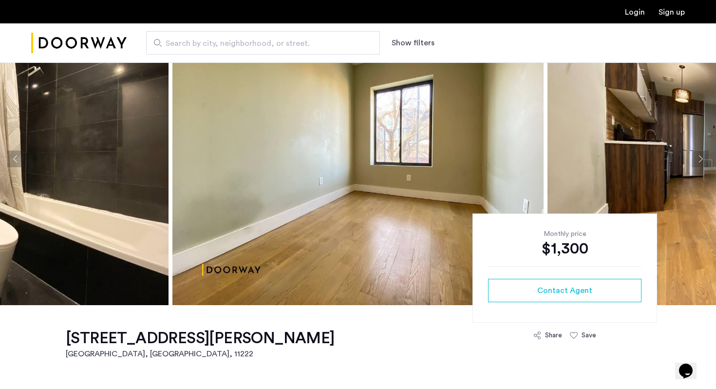
scroll to position [46, 0]
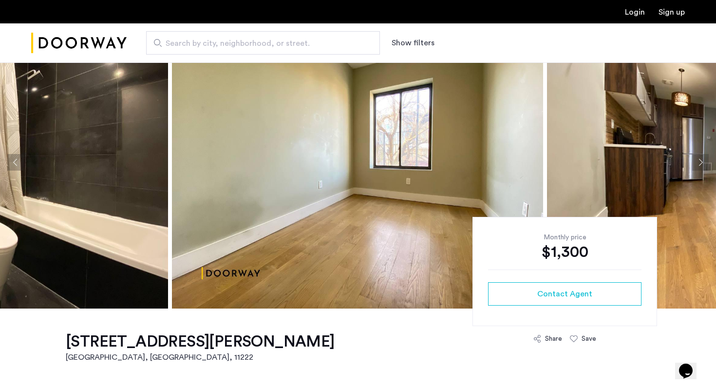
click at [401, 197] on img at bounding box center [357, 162] width 371 height 292
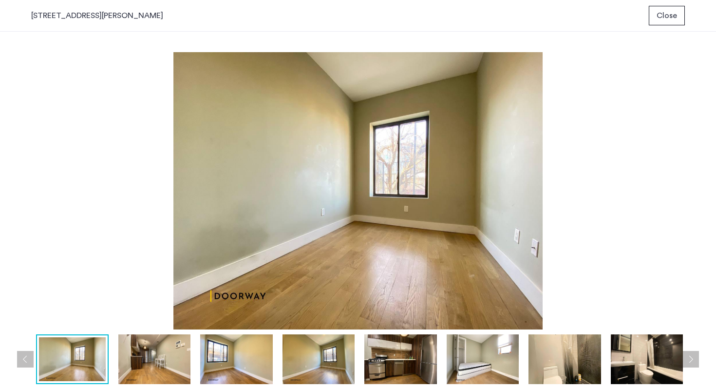
click at [164, 361] on img at bounding box center [154, 359] width 73 height 50
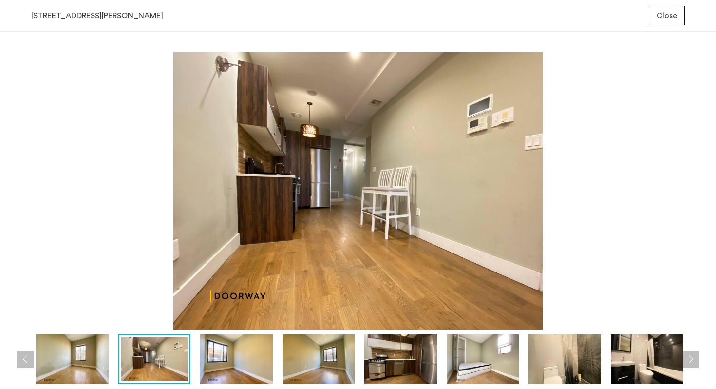
click at [243, 351] on img at bounding box center [236, 359] width 73 height 50
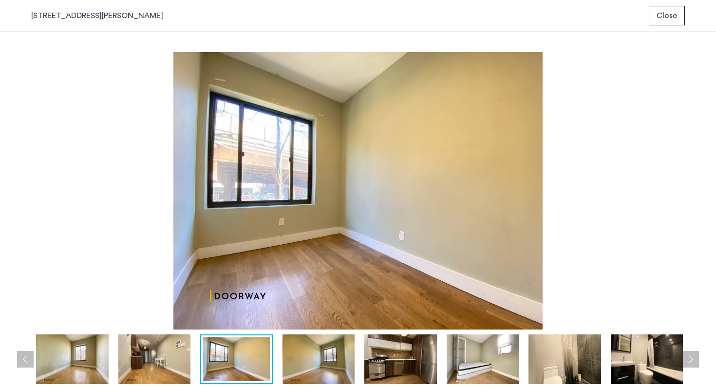
click at [320, 346] on img at bounding box center [319, 359] width 73 height 50
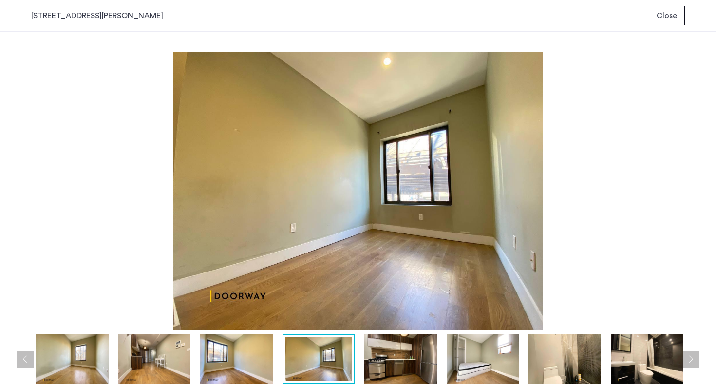
click at [380, 354] on img at bounding box center [400, 359] width 73 height 50
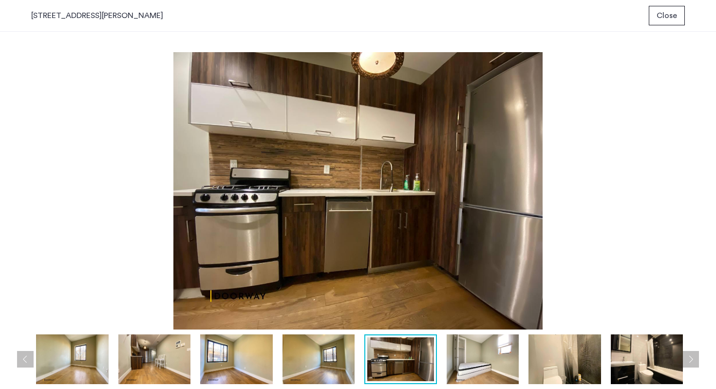
click at [494, 364] on img at bounding box center [483, 359] width 73 height 50
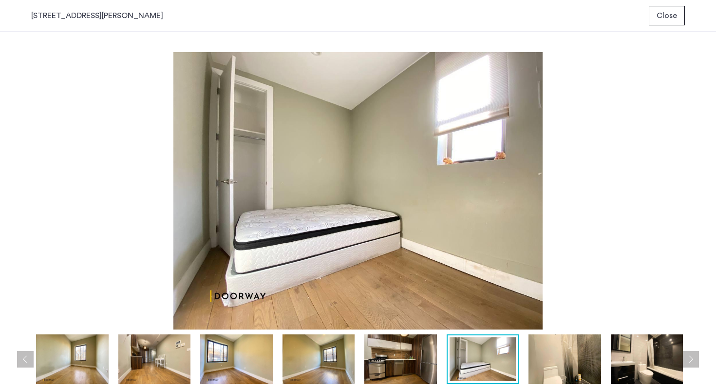
click at [580, 363] on img at bounding box center [565, 359] width 73 height 50
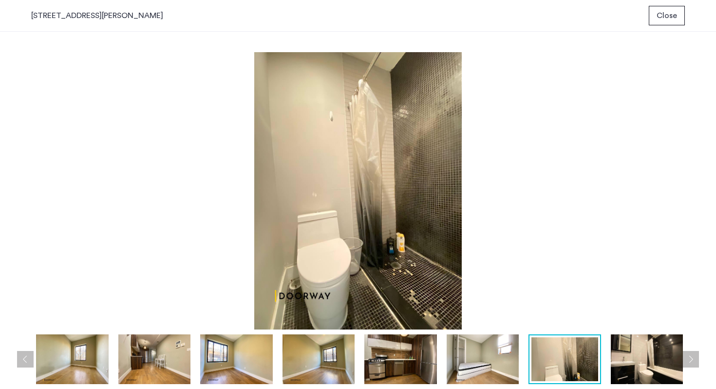
click at [645, 372] on img at bounding box center [647, 359] width 73 height 50
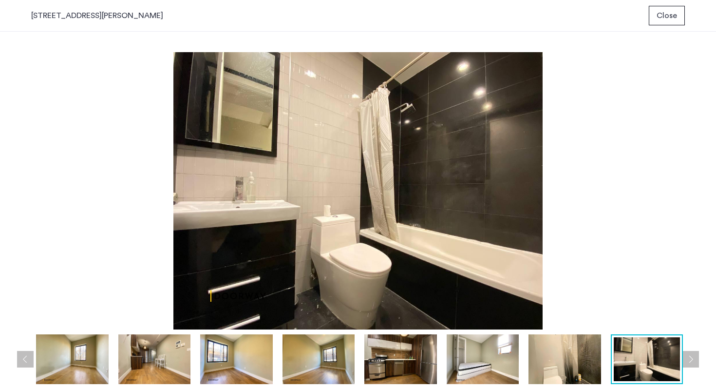
click at [689, 362] on button "Next apartment" at bounding box center [691, 359] width 17 height 17
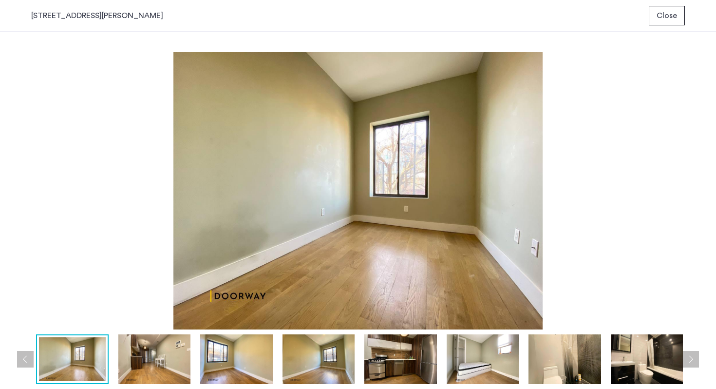
click at [689, 362] on button "Next apartment" at bounding box center [691, 359] width 17 height 17
